Goal: Communication & Community: Answer question/provide support

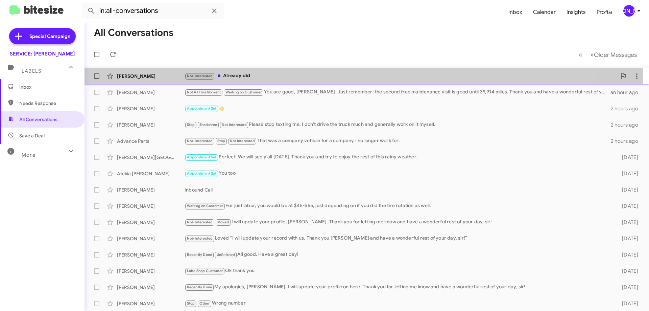
click at [276, 75] on div "Not-Interested Already did" at bounding box center [401, 76] width 432 height 8
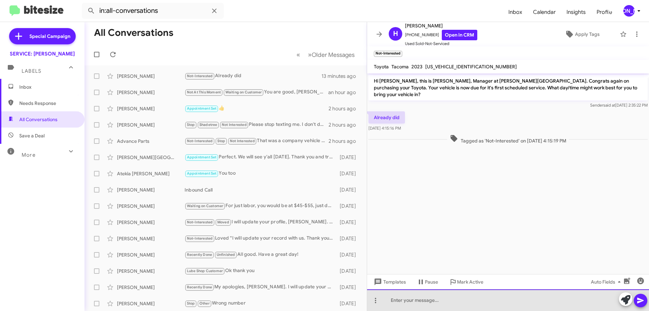
click at [501, 302] on div at bounding box center [508, 300] width 282 height 22
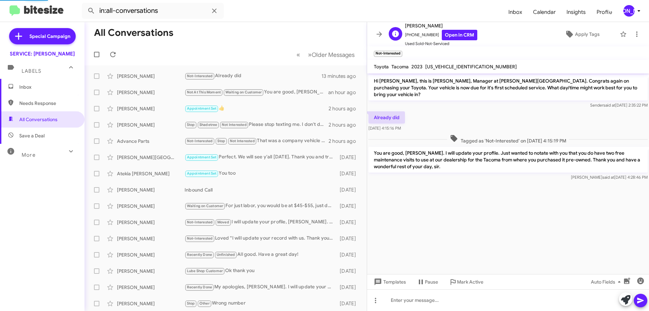
click at [585, 27] on div "H [PERSON_NAME] [PHONE_NUMBER] Open in CRM Used Sold-Not-Serviced Apply Tags" at bounding box center [501, 34] width 231 height 25
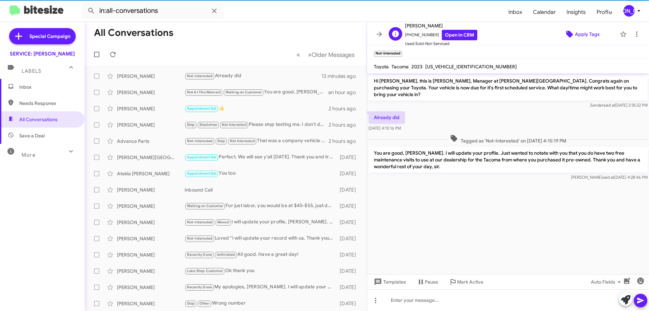
click at [584, 37] on span "Apply Tags" at bounding box center [587, 34] width 25 height 12
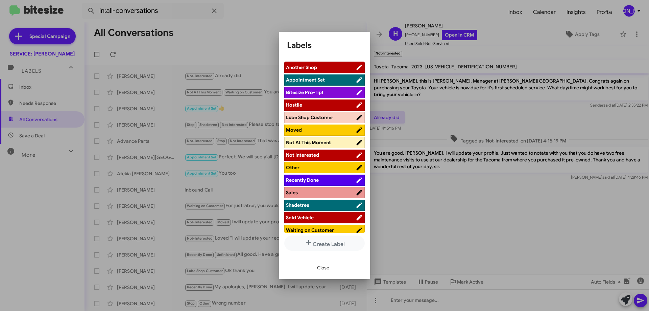
click at [311, 119] on span "Lube Shop Customer" at bounding box center [309, 117] width 47 height 6
click at [310, 182] on span "Recently Done" at bounding box center [302, 180] width 33 height 6
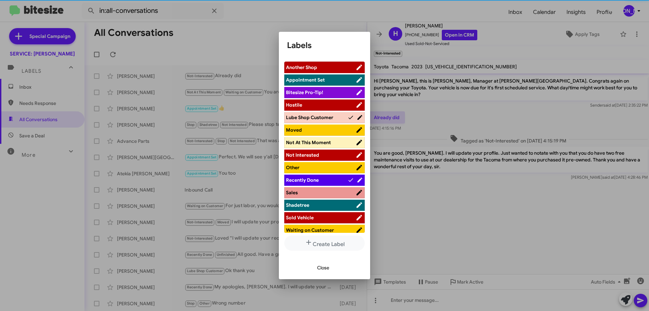
click at [325, 268] on span "Close" at bounding box center [323, 267] width 12 height 12
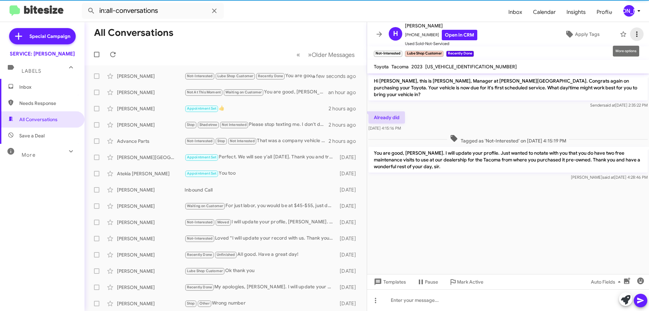
click at [633, 35] on icon at bounding box center [637, 34] width 8 height 8
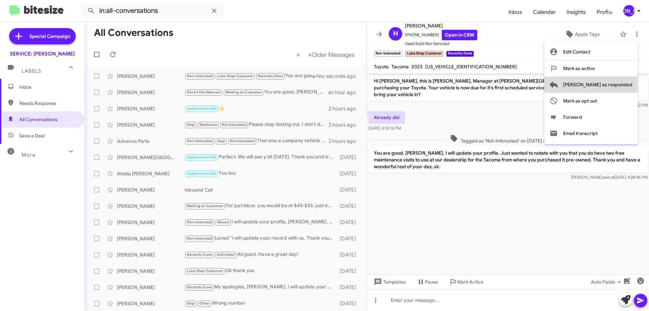
click at [622, 83] on span "[PERSON_NAME] as responded" at bounding box center [598, 84] width 69 height 16
